Goal: Understand process/instructions: Learn how to perform a task or action

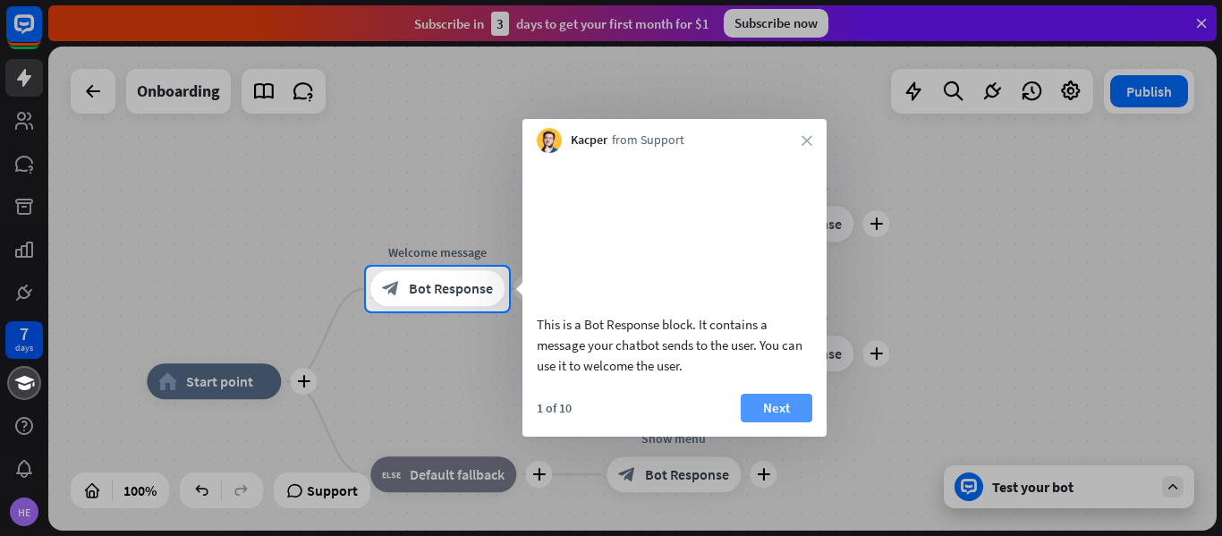
click at [765, 422] on button "Next" at bounding box center [777, 408] width 72 height 29
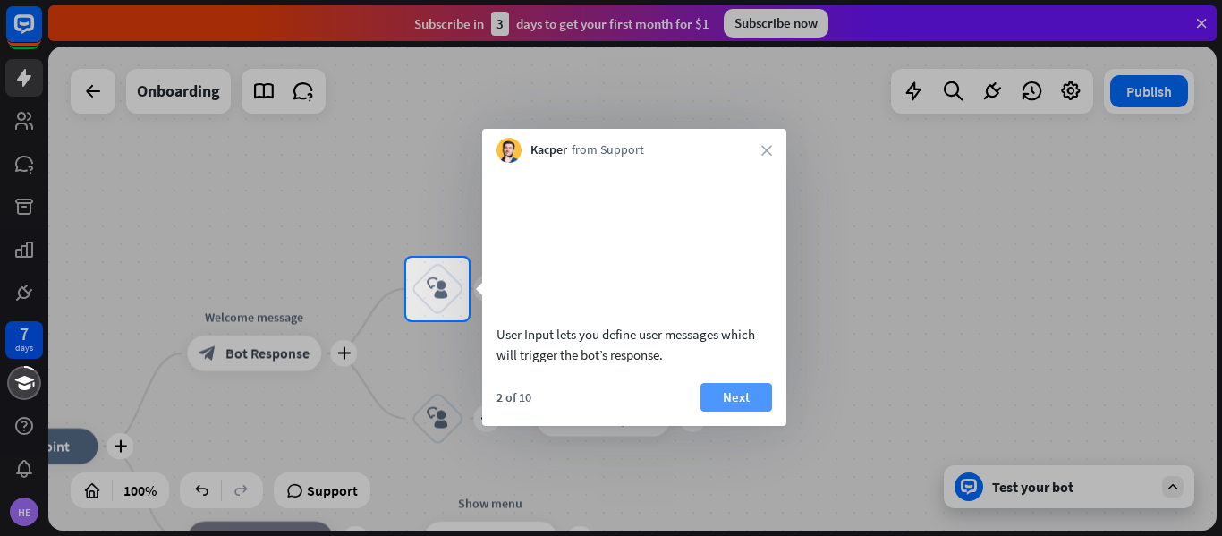
click at [741, 411] on button "Next" at bounding box center [736, 397] width 72 height 29
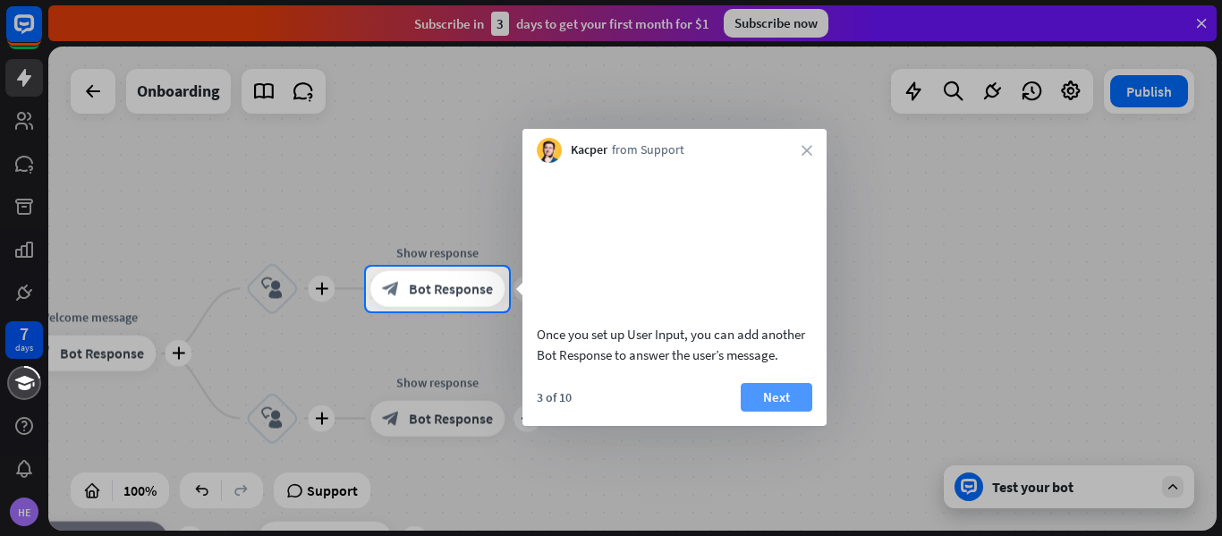
click at [767, 411] on button "Next" at bounding box center [777, 397] width 72 height 29
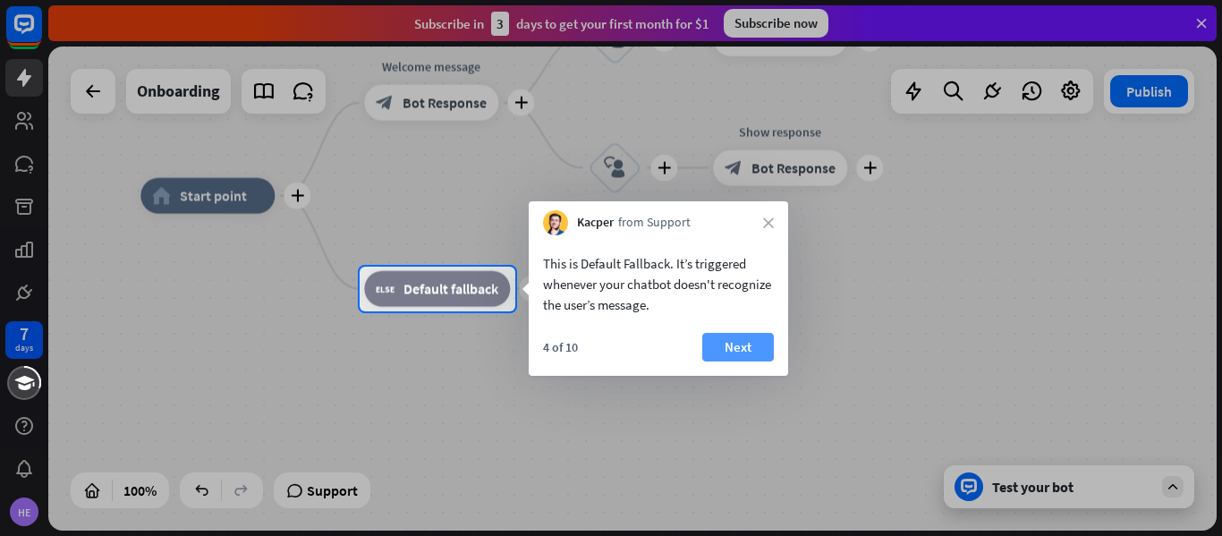
click at [741, 345] on button "Next" at bounding box center [738, 347] width 72 height 29
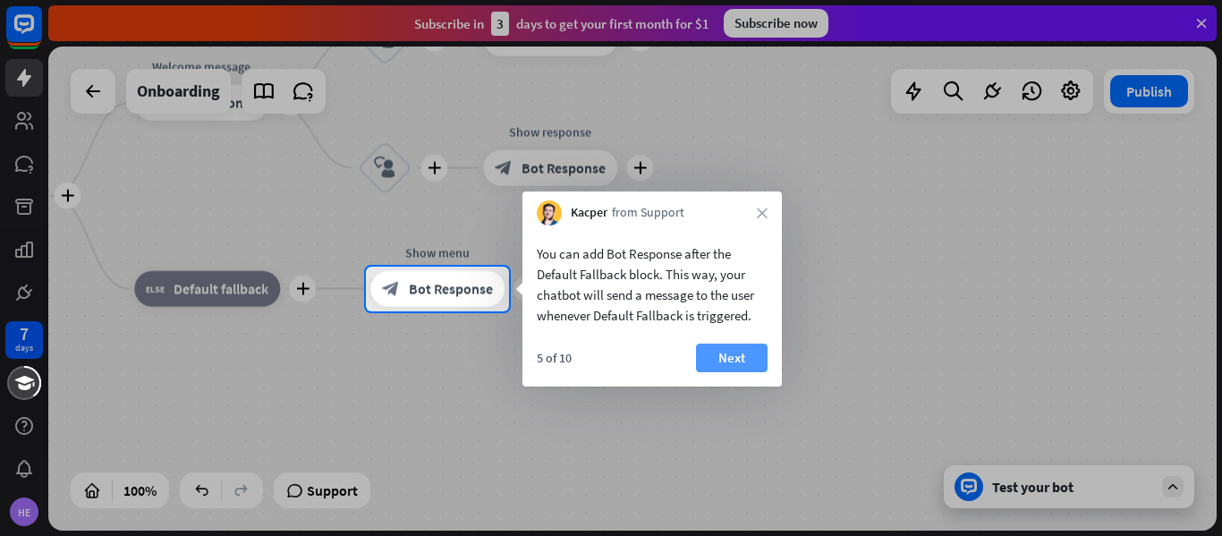
click at [745, 367] on button "Next" at bounding box center [732, 357] width 72 height 29
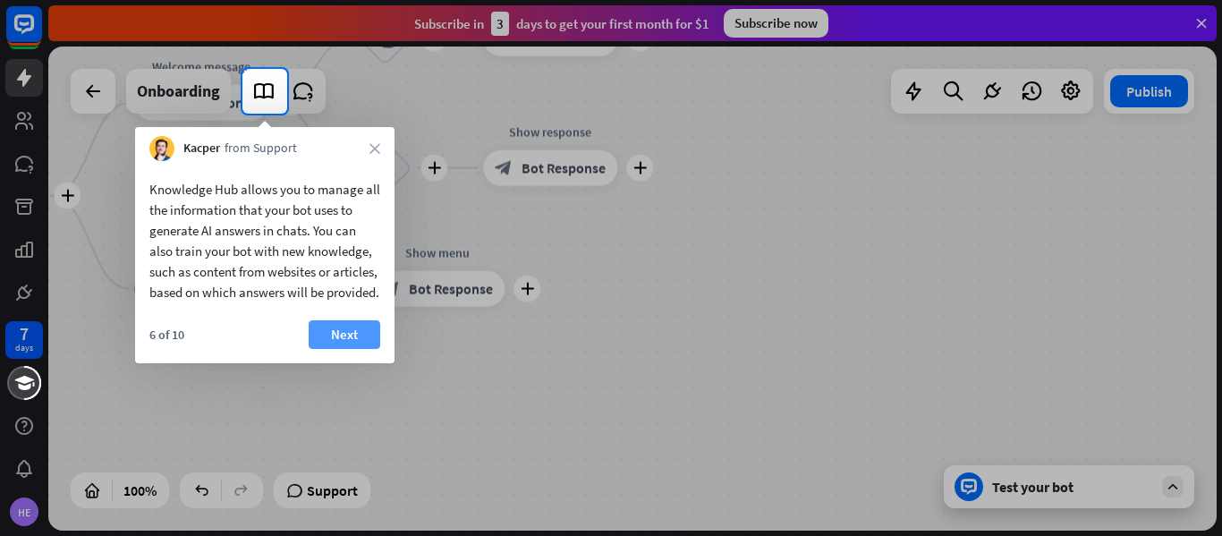
click at [340, 349] on button "Next" at bounding box center [345, 334] width 72 height 29
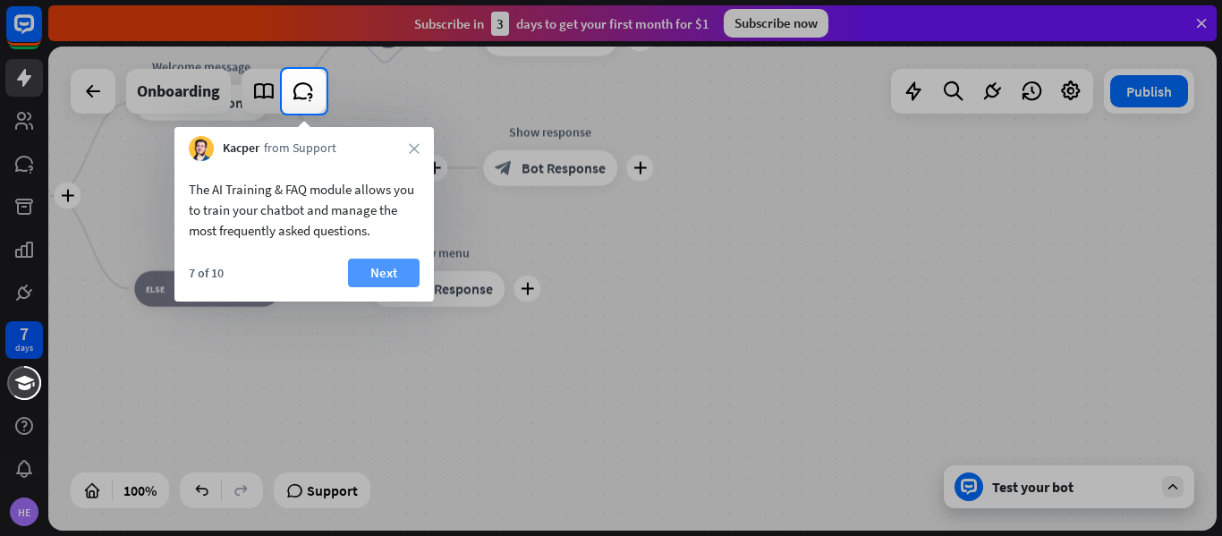
click at [360, 271] on button "Next" at bounding box center [384, 272] width 72 height 29
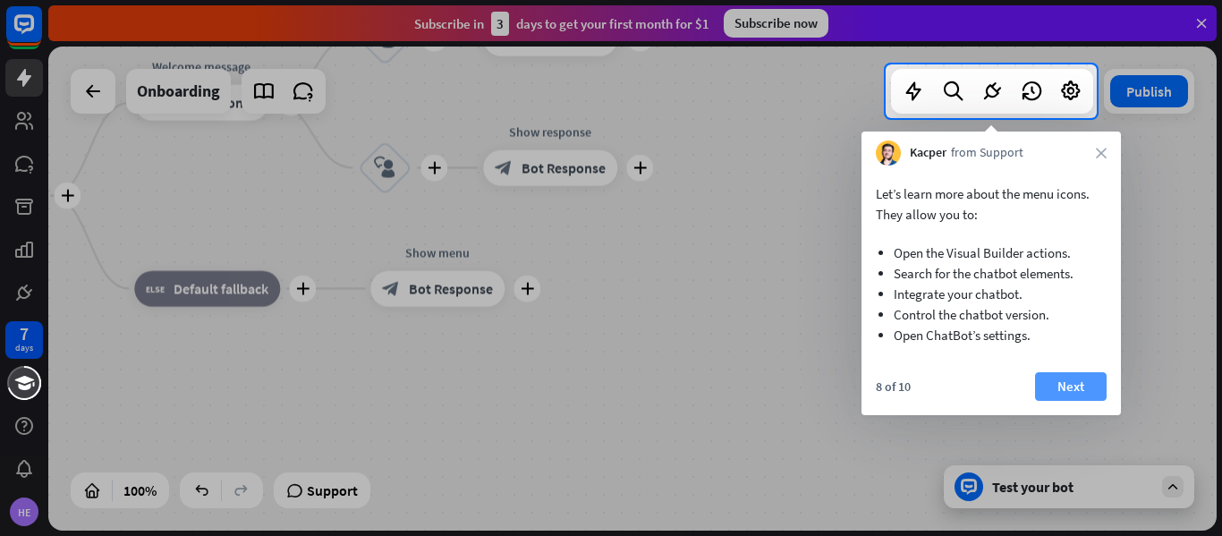
click at [1072, 374] on button "Next" at bounding box center [1071, 386] width 72 height 29
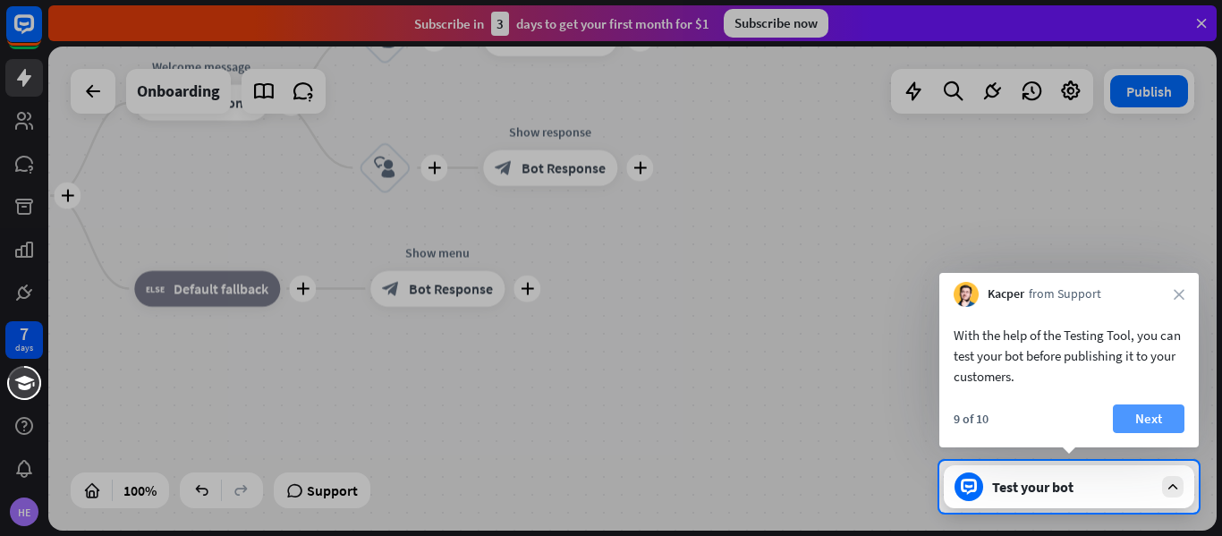
click at [1149, 423] on button "Next" at bounding box center [1149, 418] width 72 height 29
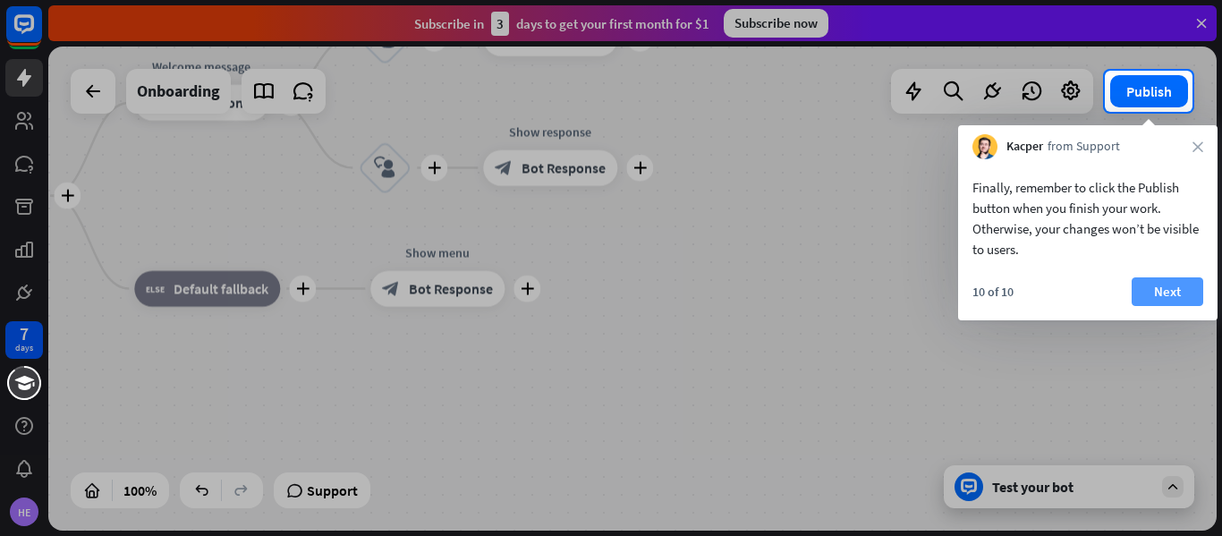
click at [1170, 287] on button "Next" at bounding box center [1167, 291] width 72 height 29
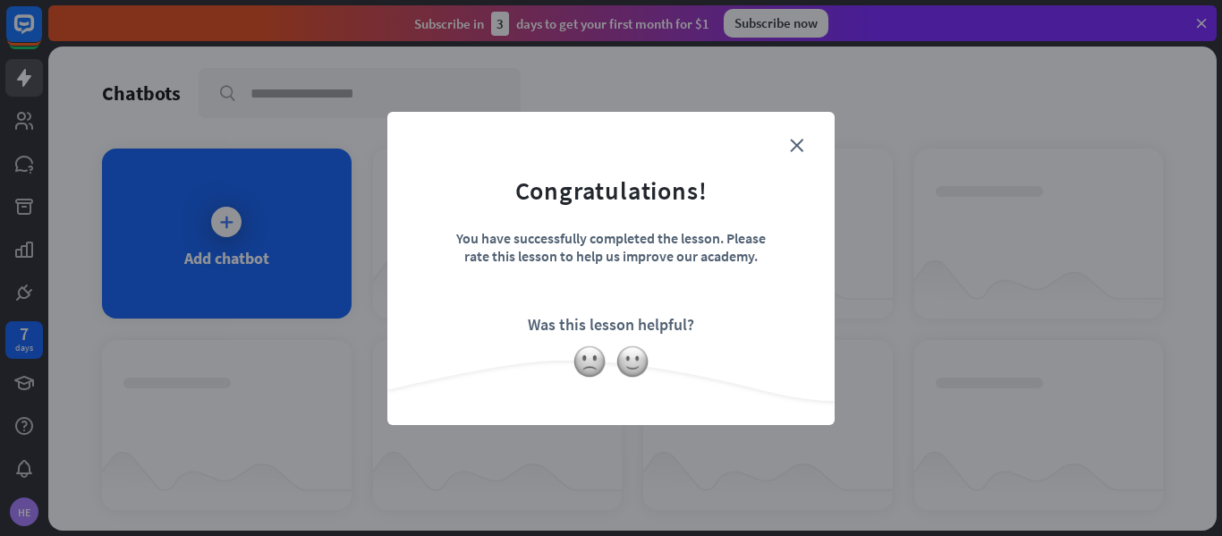
click at [805, 138] on form "Congratulations! You have successfully completed the lesson. Please rate this l…" at bounding box center [611, 241] width 403 height 214
click at [800, 148] on icon "close" at bounding box center [796, 145] width 13 height 13
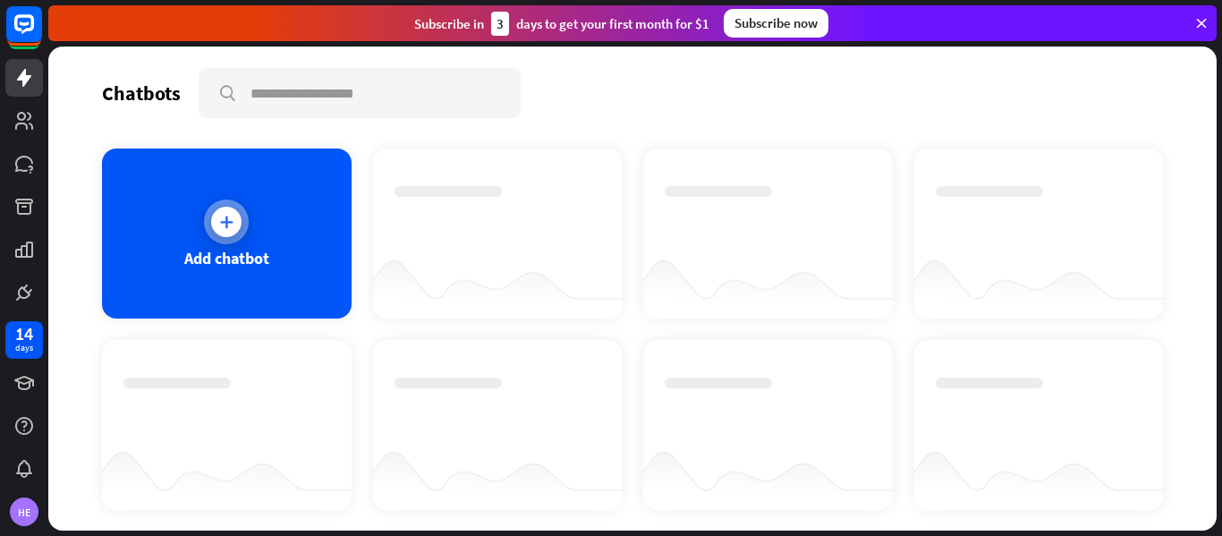
click at [217, 205] on div at bounding box center [226, 221] width 45 height 45
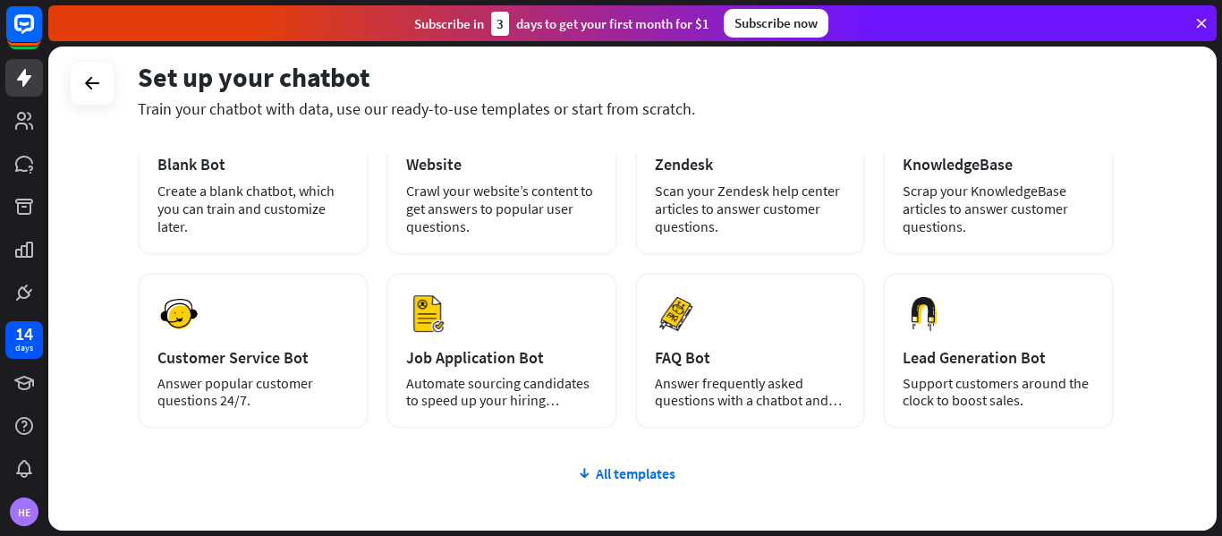
scroll to position [144, 0]
